Goal: Check status: Check status

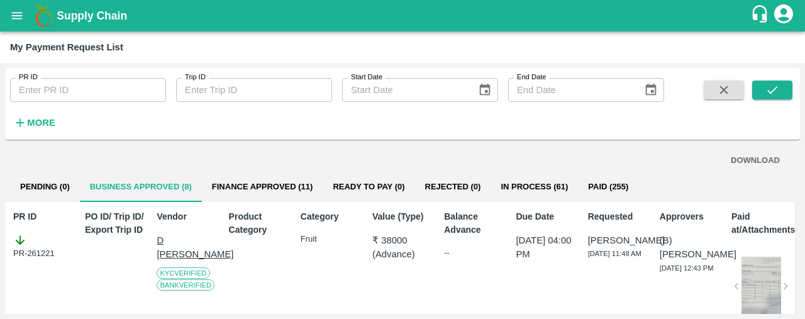
scroll to position [1027, 0]
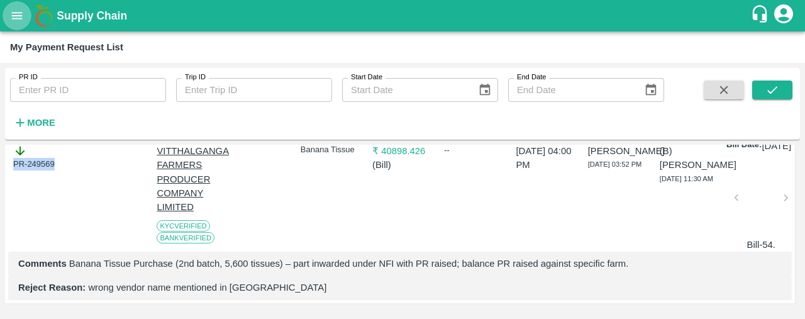
click at [23, 17] on icon "open drawer" at bounding box center [17, 16] width 14 height 14
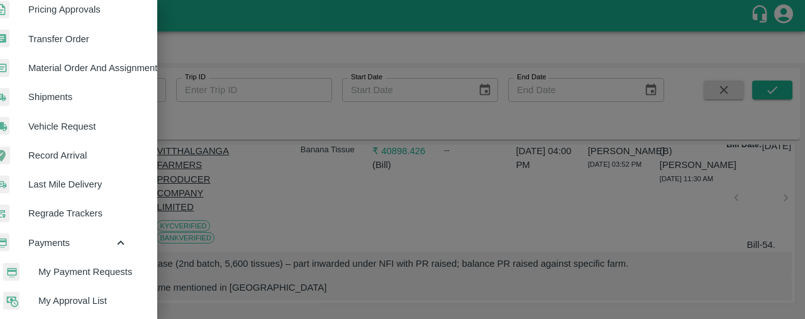
scroll to position [430, 22]
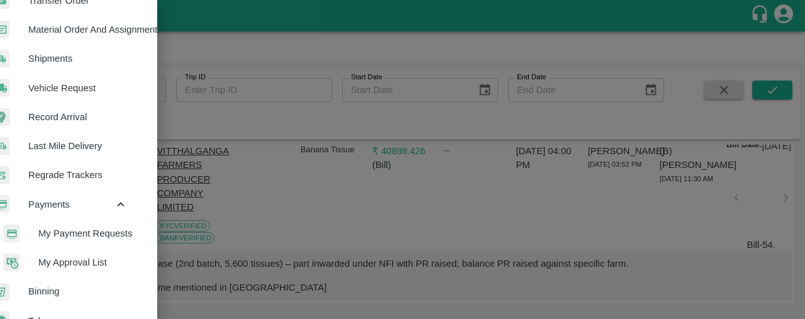
click at [65, 228] on span "My Payment Requests" at bounding box center [82, 233] width 89 height 14
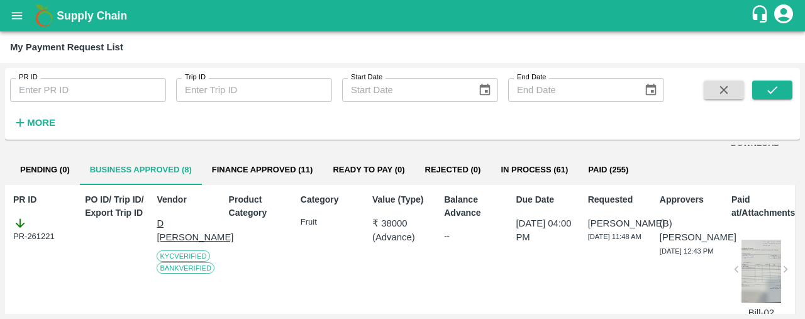
scroll to position [18, 0]
click at [20, 30] on div "Supply Chain" at bounding box center [402, 15] width 805 height 31
click at [16, 16] on icon "open drawer" at bounding box center [17, 16] width 14 height 14
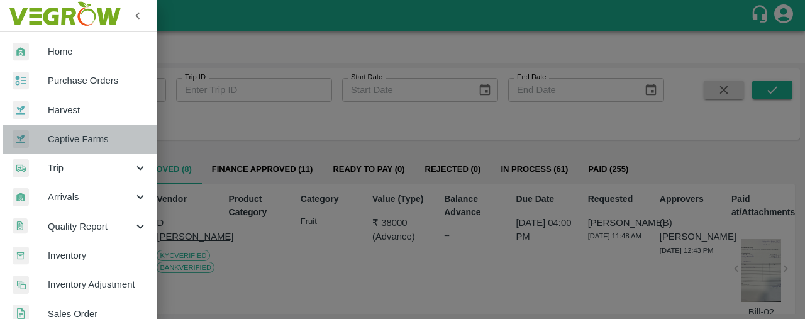
click at [92, 128] on link "Captive Farms" at bounding box center [78, 139] width 157 height 29
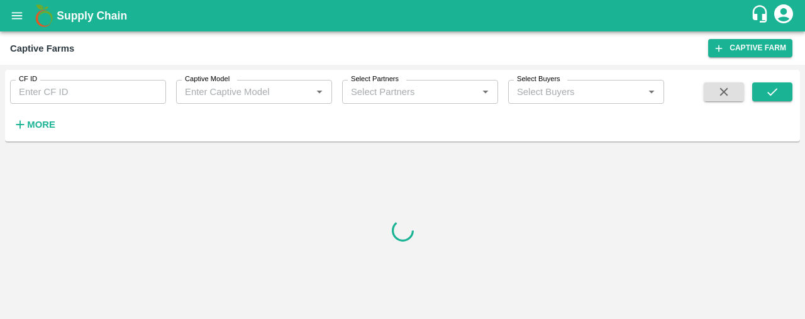
click at [98, 86] on input "CF ID" at bounding box center [88, 92] width 156 height 24
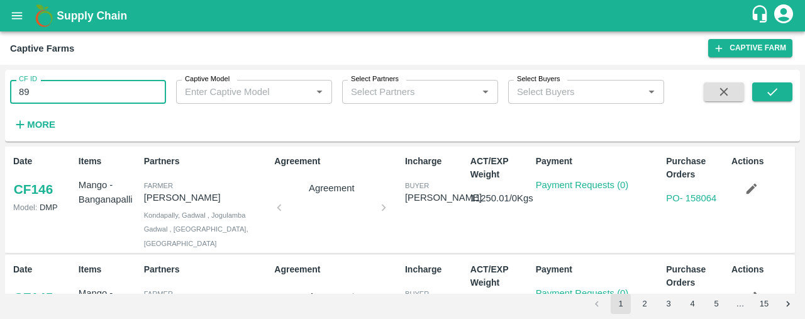
type input "89"
click at [232, 104] on div "CF ID 89 CF ID Captive Model Captive Model   * Select Partners Select Partners …" at bounding box center [332, 102] width 664 height 65
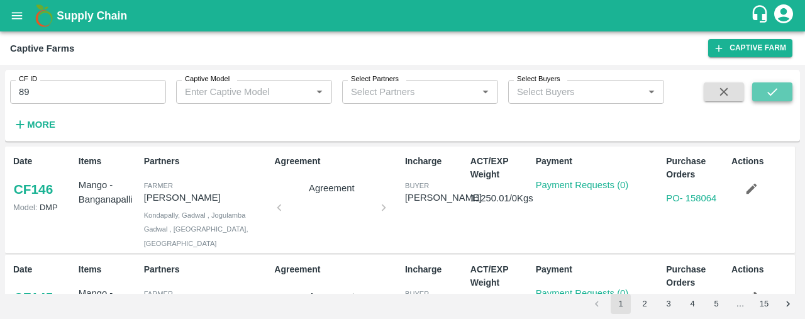
click at [783, 87] on button "submit" at bounding box center [772, 91] width 40 height 19
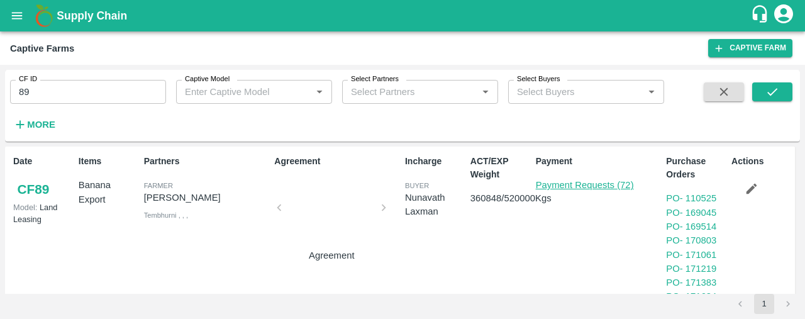
click at [556, 186] on link "Payment Requests (72)" at bounding box center [585, 185] width 98 height 10
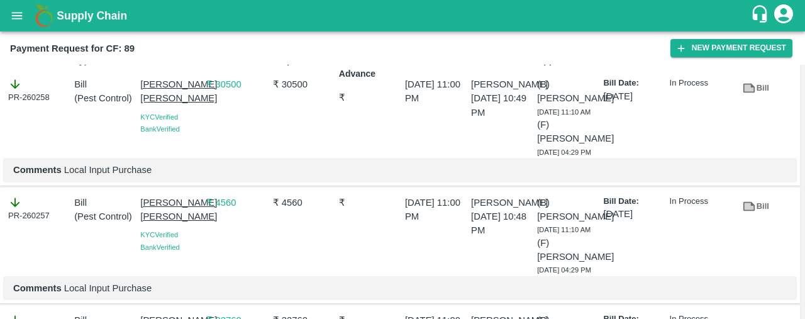
scroll to position [26, 0]
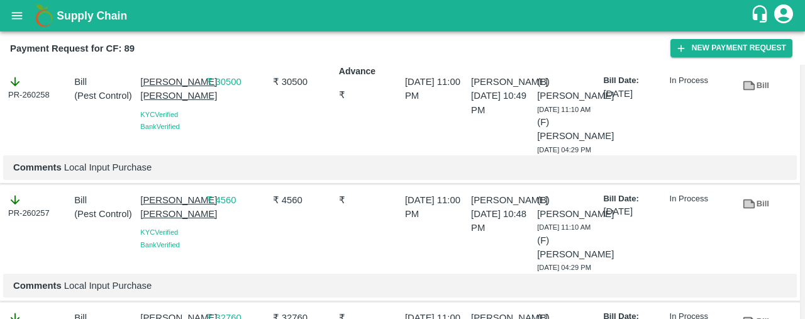
click at [229, 85] on p "₹ 30500" at bounding box center [236, 82] width 61 height 14
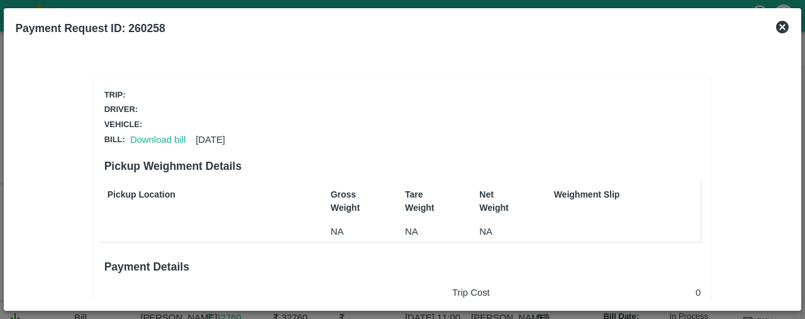
click at [779, 27] on icon at bounding box center [782, 27] width 13 height 13
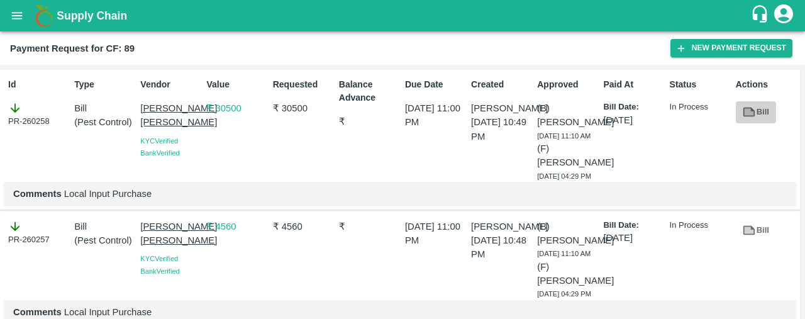
click at [763, 107] on link "Bill" at bounding box center [756, 112] width 40 height 22
click at [309, 182] on div "Requested ₹ 30500" at bounding box center [301, 127] width 66 height 109
click at [742, 237] on icon at bounding box center [749, 230] width 14 height 14
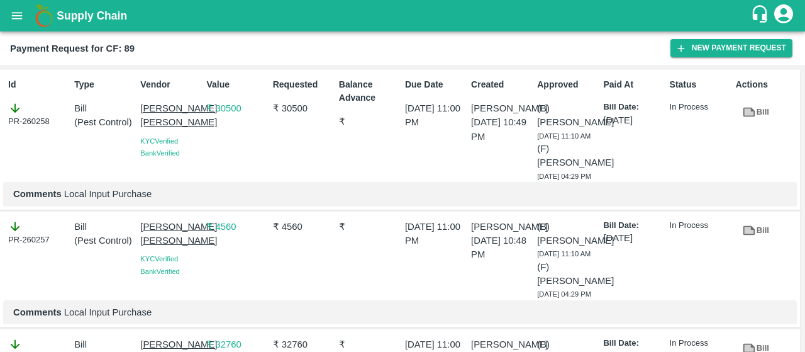
scroll to position [63, 0]
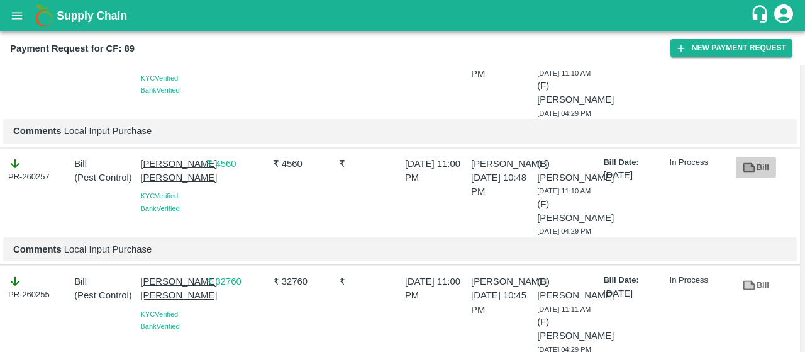
click at [750, 172] on icon at bounding box center [750, 166] width 12 height 9
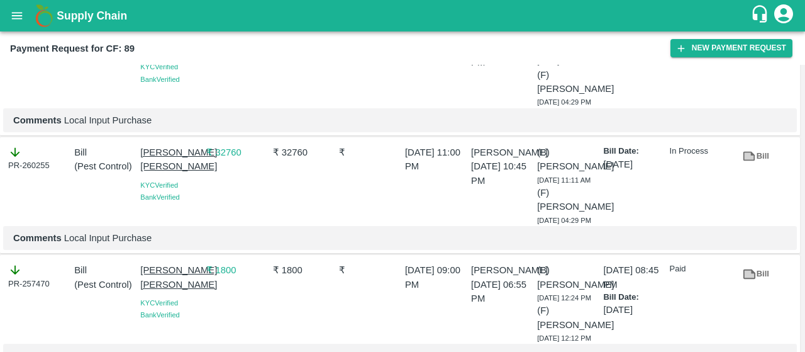
scroll to position [193, 0]
click at [756, 167] on link "Bill" at bounding box center [756, 156] width 40 height 22
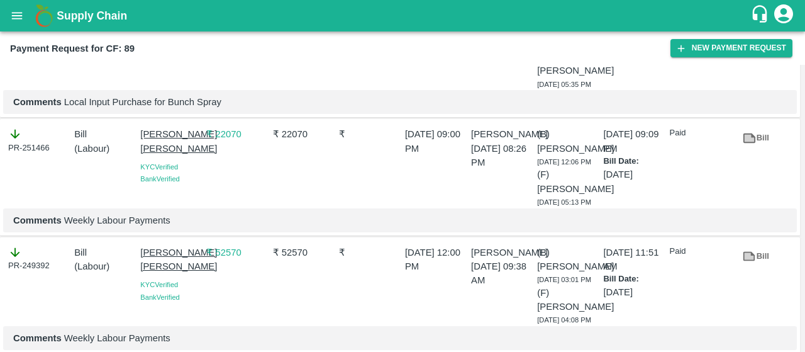
scroll to position [1509, 0]
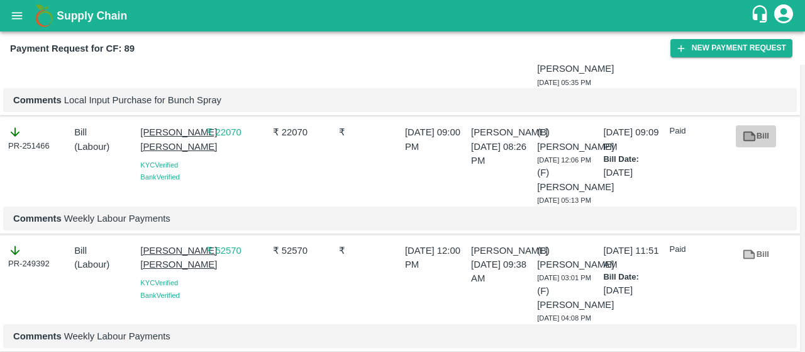
click at [764, 147] on link "Bill" at bounding box center [756, 136] width 40 height 22
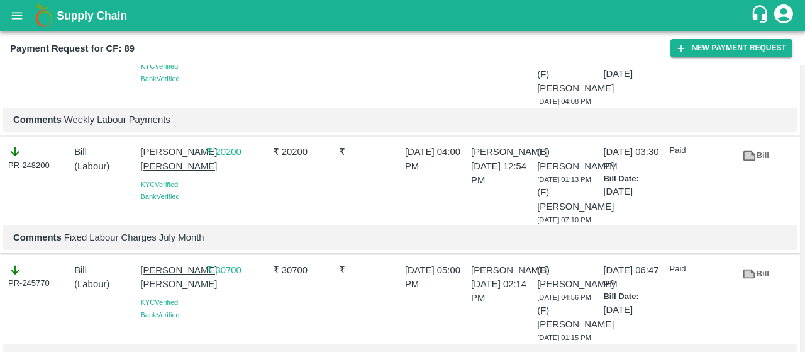
scroll to position [1785, 0]
